Goal: Task Accomplishment & Management: Manage account settings

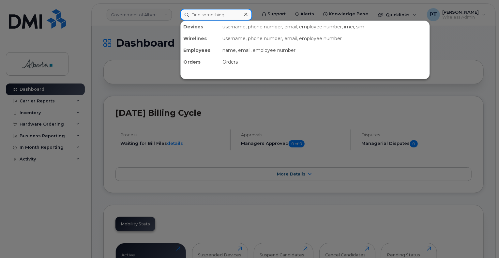
click at [230, 16] on input at bounding box center [216, 15] width 72 height 12
paste input "5873388329"
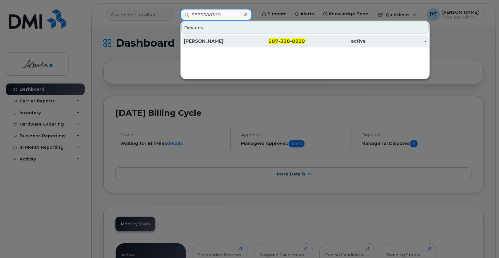
type input "5873388329"
click at [204, 39] on div "[PERSON_NAME]" at bounding box center [214, 41] width 61 height 7
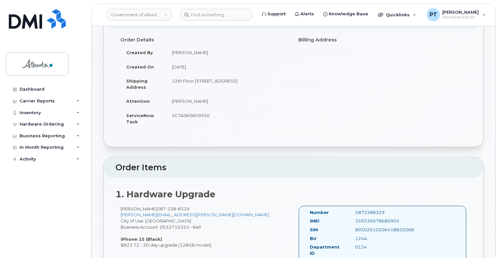
scroll to position [98, 0]
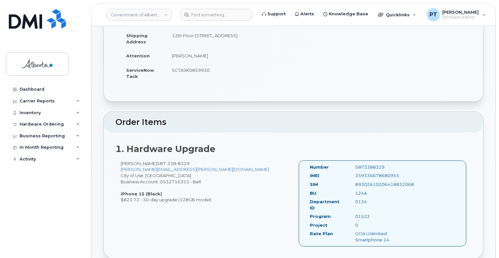
click at [370, 165] on div "5873388329" at bounding box center [383, 167] width 64 height 6
copy div "5873388329"
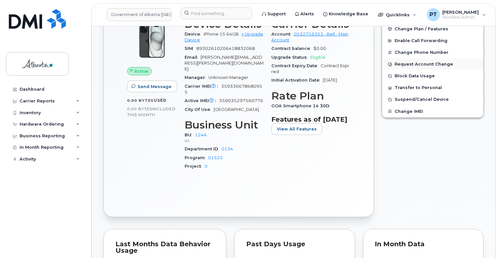
scroll to position [130, 0]
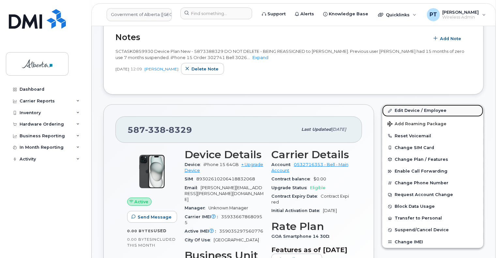
click at [402, 110] on link "Edit Device / Employee" at bounding box center [432, 111] width 101 height 12
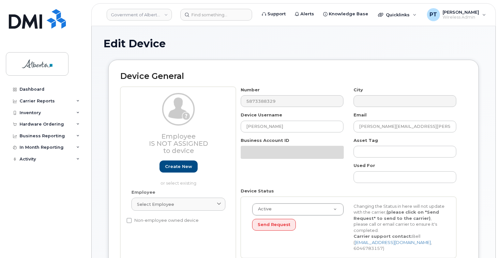
select select "4680693"
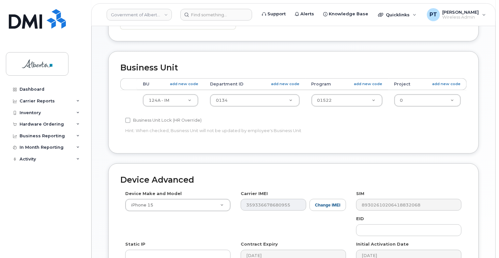
scroll to position [261, 0]
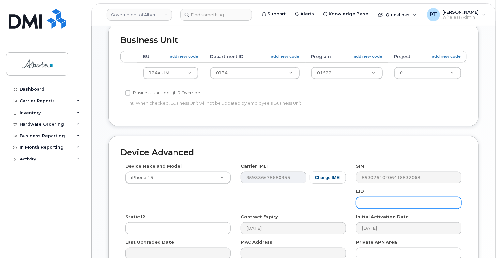
click at [386, 198] on input "text" at bounding box center [408, 203] width 105 height 12
paste input "89049032007208882600189447764072"
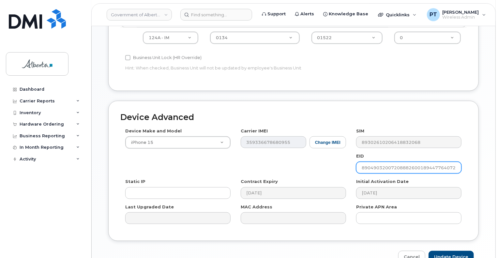
scroll to position [326, 0]
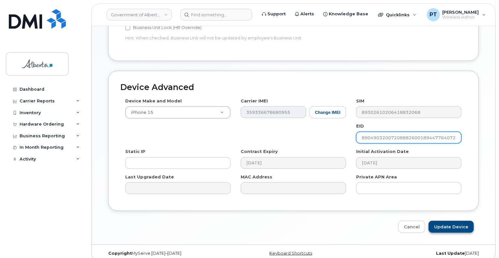
type input "89049032007208882600189447764072"
click at [448, 221] on input "Update Device" at bounding box center [451, 227] width 45 height 12
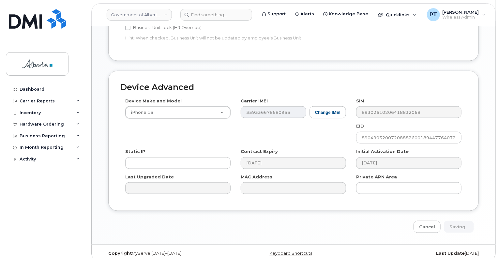
type input "Saving..."
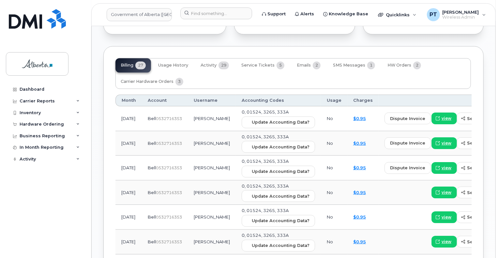
scroll to position [587, 0]
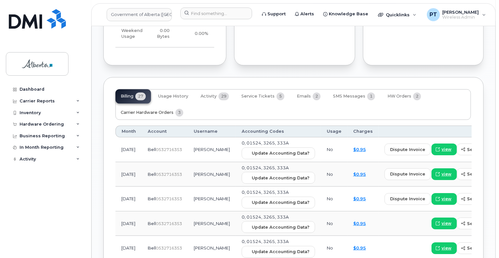
click at [155, 110] on span "Carrier Hardware Orders" at bounding box center [147, 112] width 53 height 5
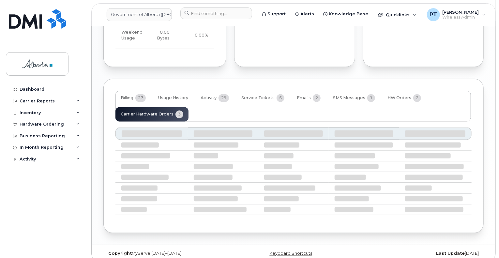
scroll to position [581, 0]
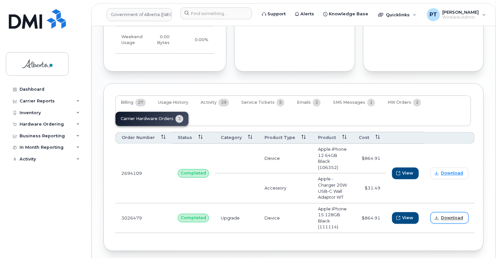
click at [444, 215] on span "Download" at bounding box center [452, 218] width 22 height 6
